Goal: Navigation & Orientation: Go to known website

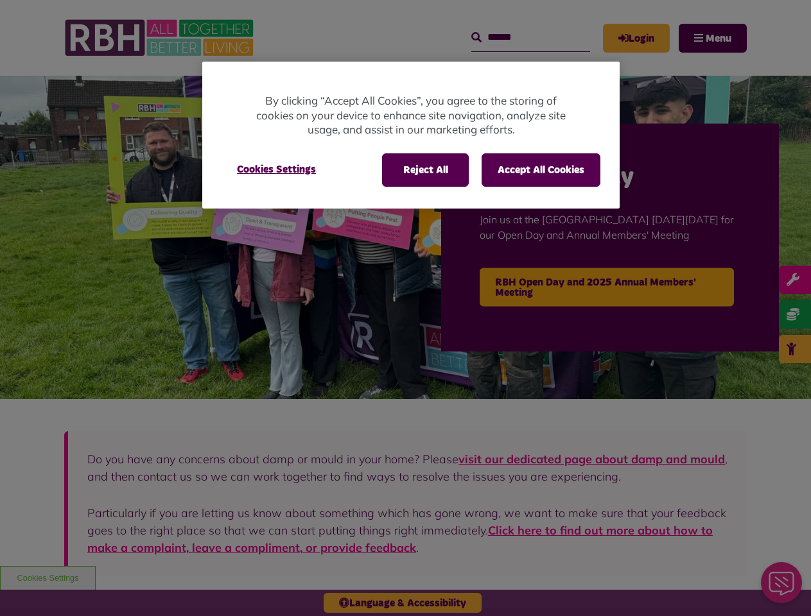
click at [405, 308] on div at bounding box center [405, 308] width 811 height 616
click at [424, 170] on button "Reject All" at bounding box center [425, 169] width 87 height 33
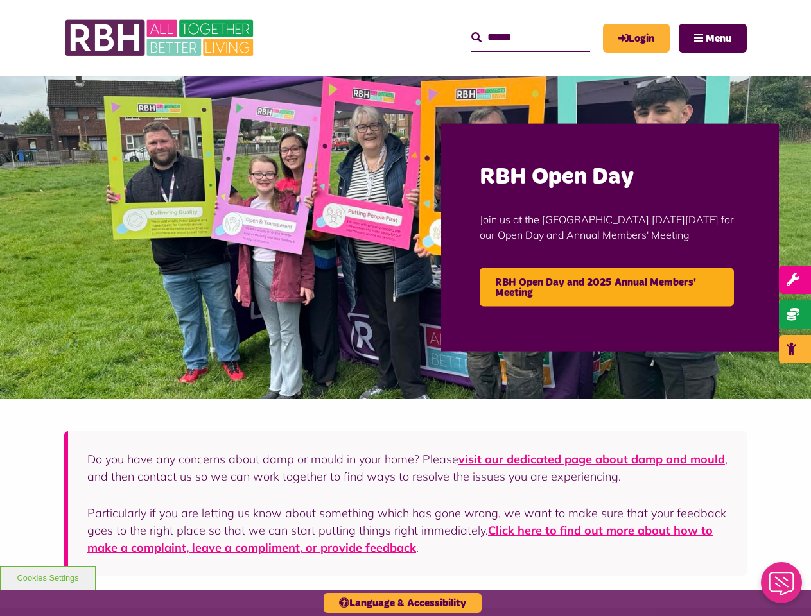
click at [540, 170] on button "Accept All Cookies" at bounding box center [540, 169] width 119 height 33
click at [276, 169] on img at bounding box center [405, 237] width 811 height 323
